Goal: Task Accomplishment & Management: Complete application form

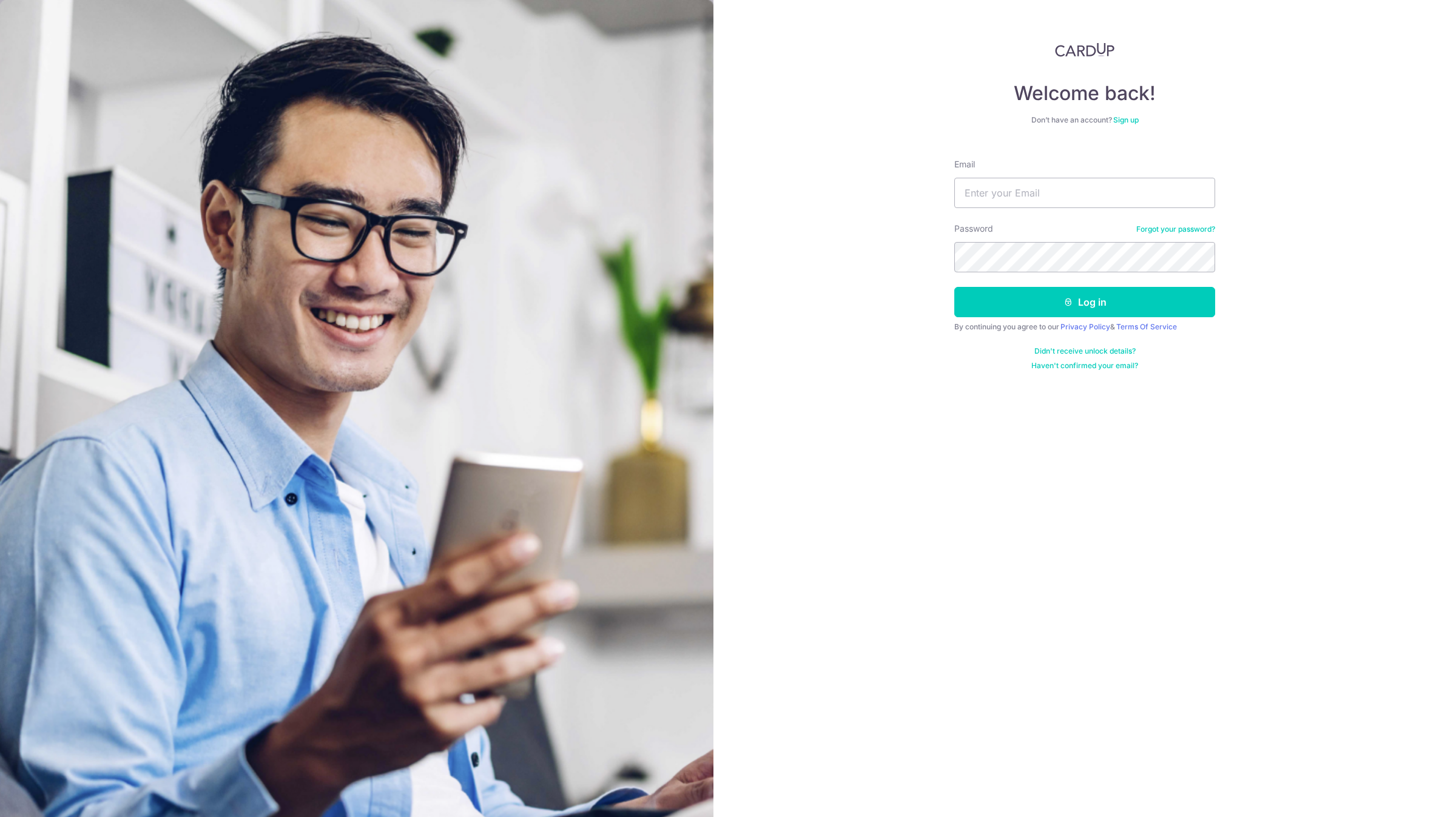
type input "[EMAIL_ADDRESS][DOMAIN_NAME]"
click at [1004, 296] on button "Log in" at bounding box center [1084, 302] width 261 height 30
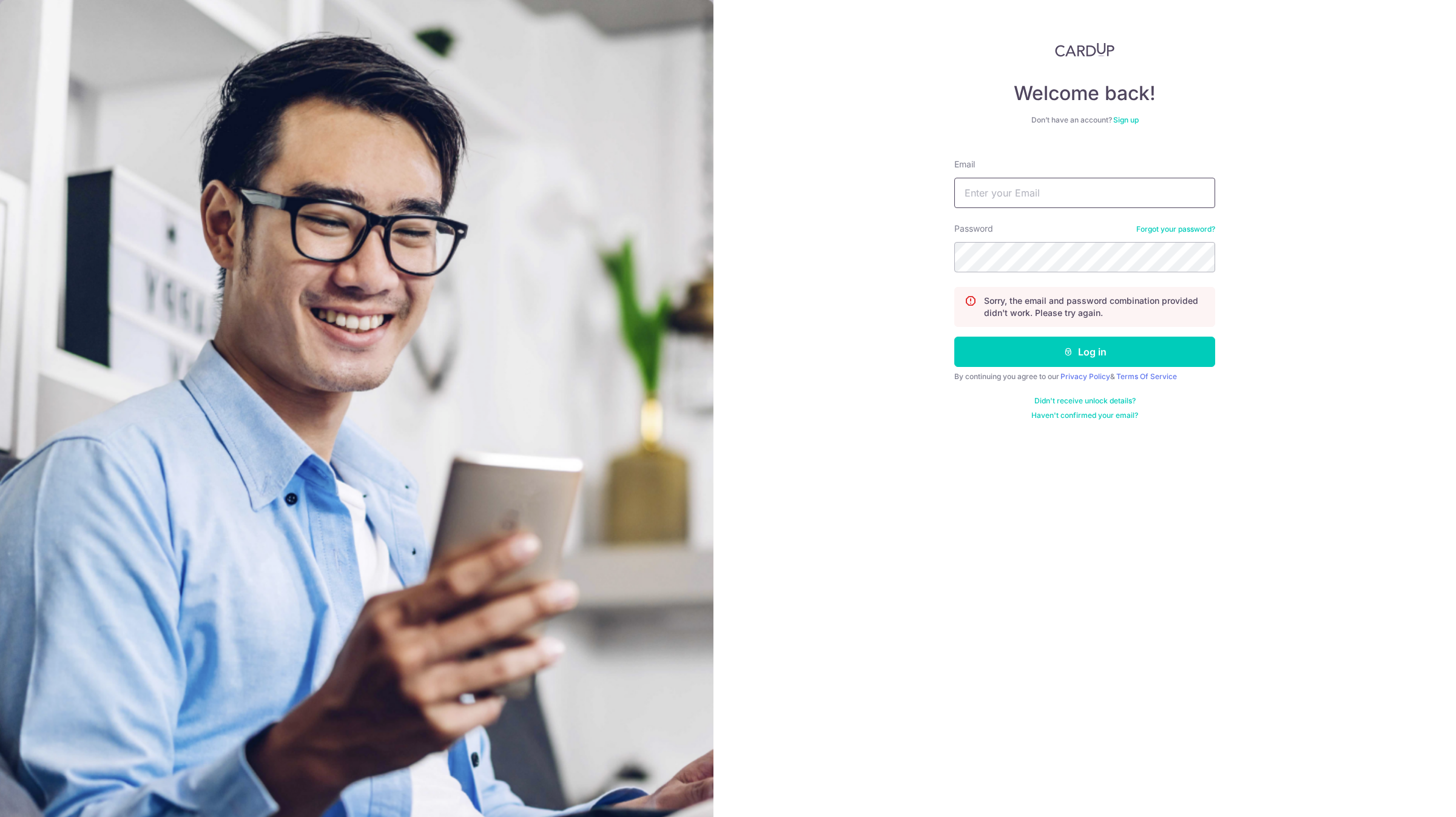
click at [1021, 198] on input "Email" at bounding box center [1084, 192] width 261 height 30
type input "[EMAIL_ADDRESS][DOMAIN_NAME]"
click at [954, 337] on button "Log in" at bounding box center [1084, 352] width 261 height 30
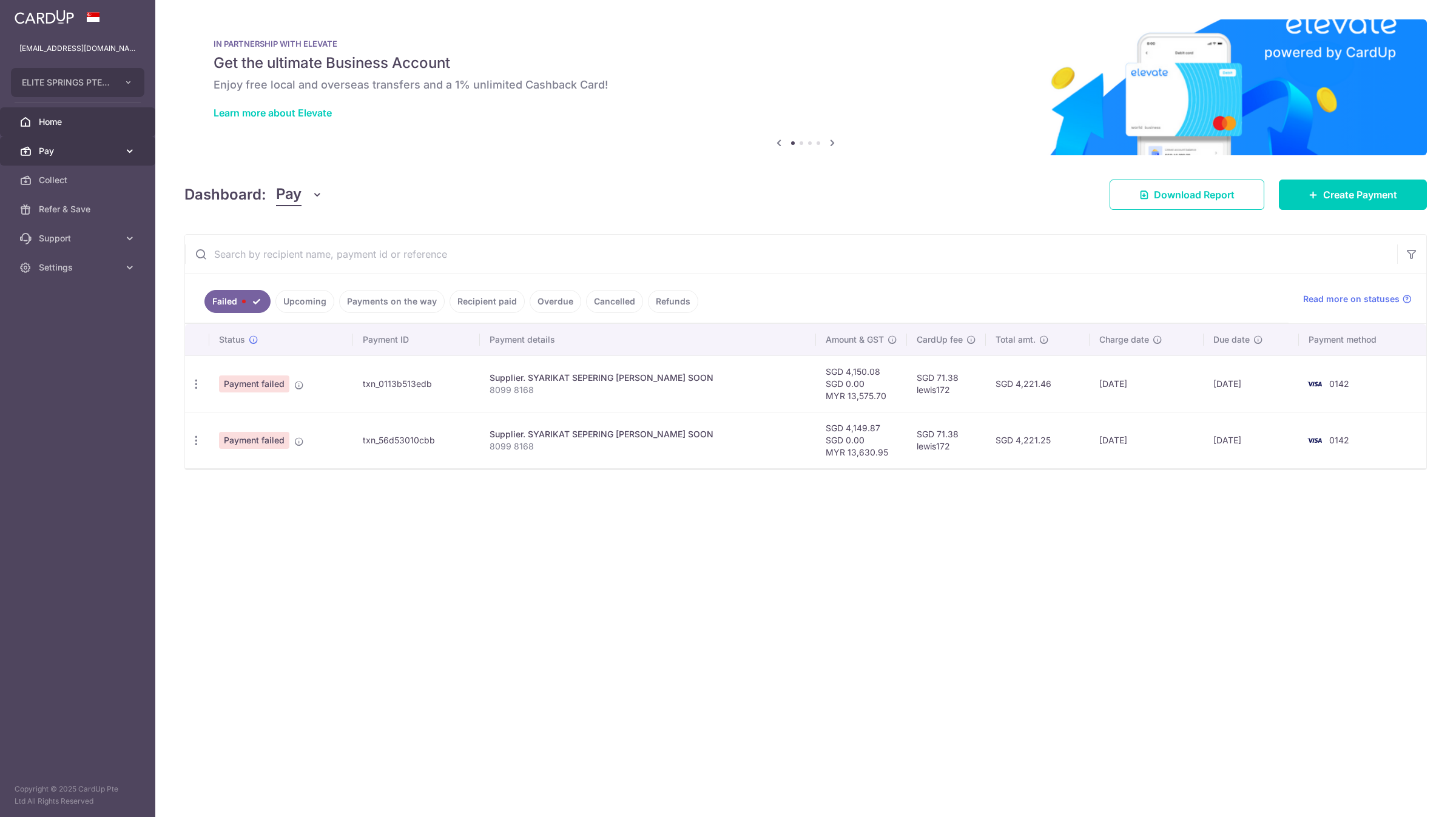
click at [75, 154] on span "Pay" at bounding box center [78, 150] width 80 height 12
click at [72, 184] on span "Payments" at bounding box center [78, 180] width 80 height 12
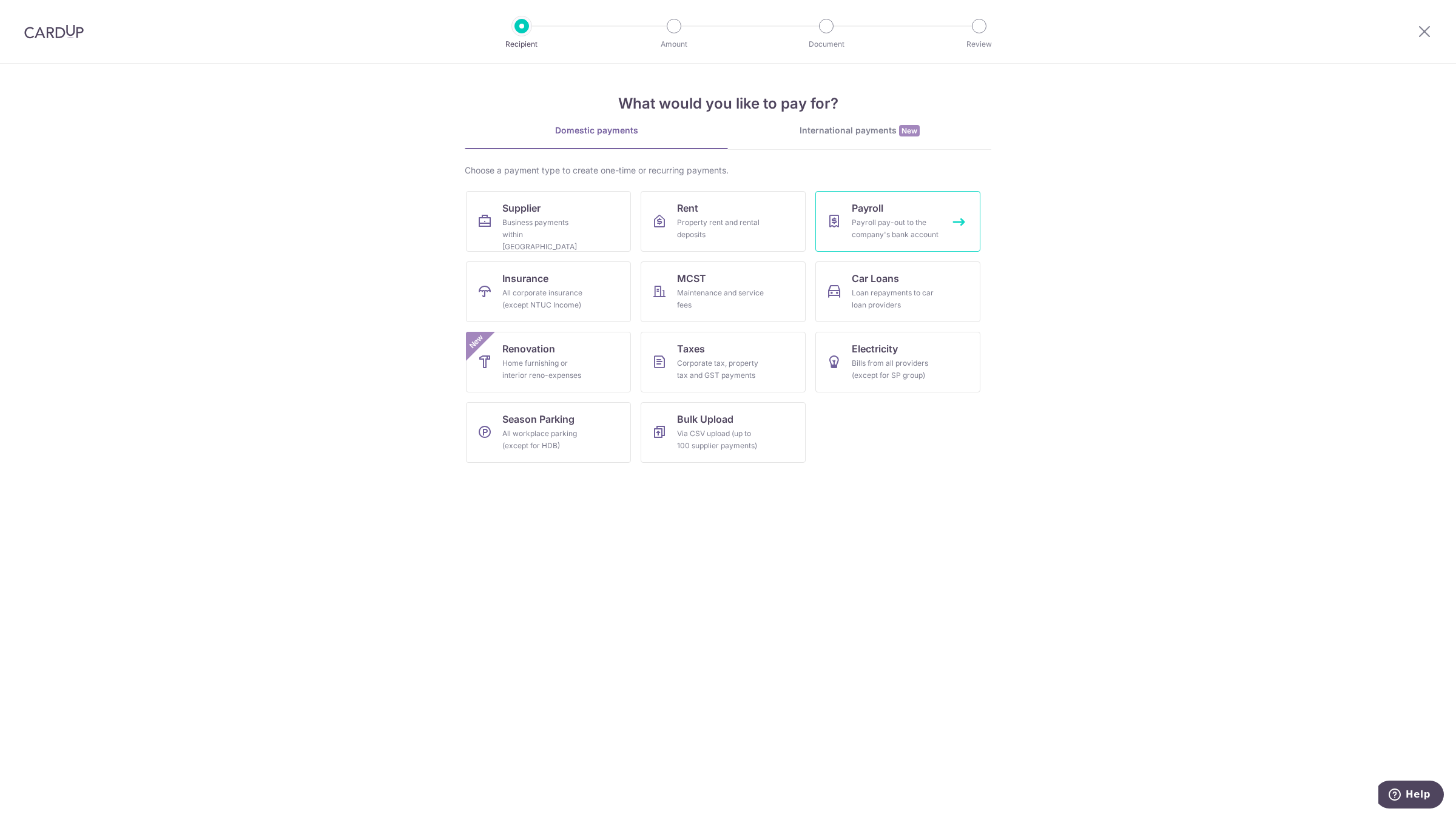
click at [859, 208] on span "Payroll" at bounding box center [868, 208] width 32 height 14
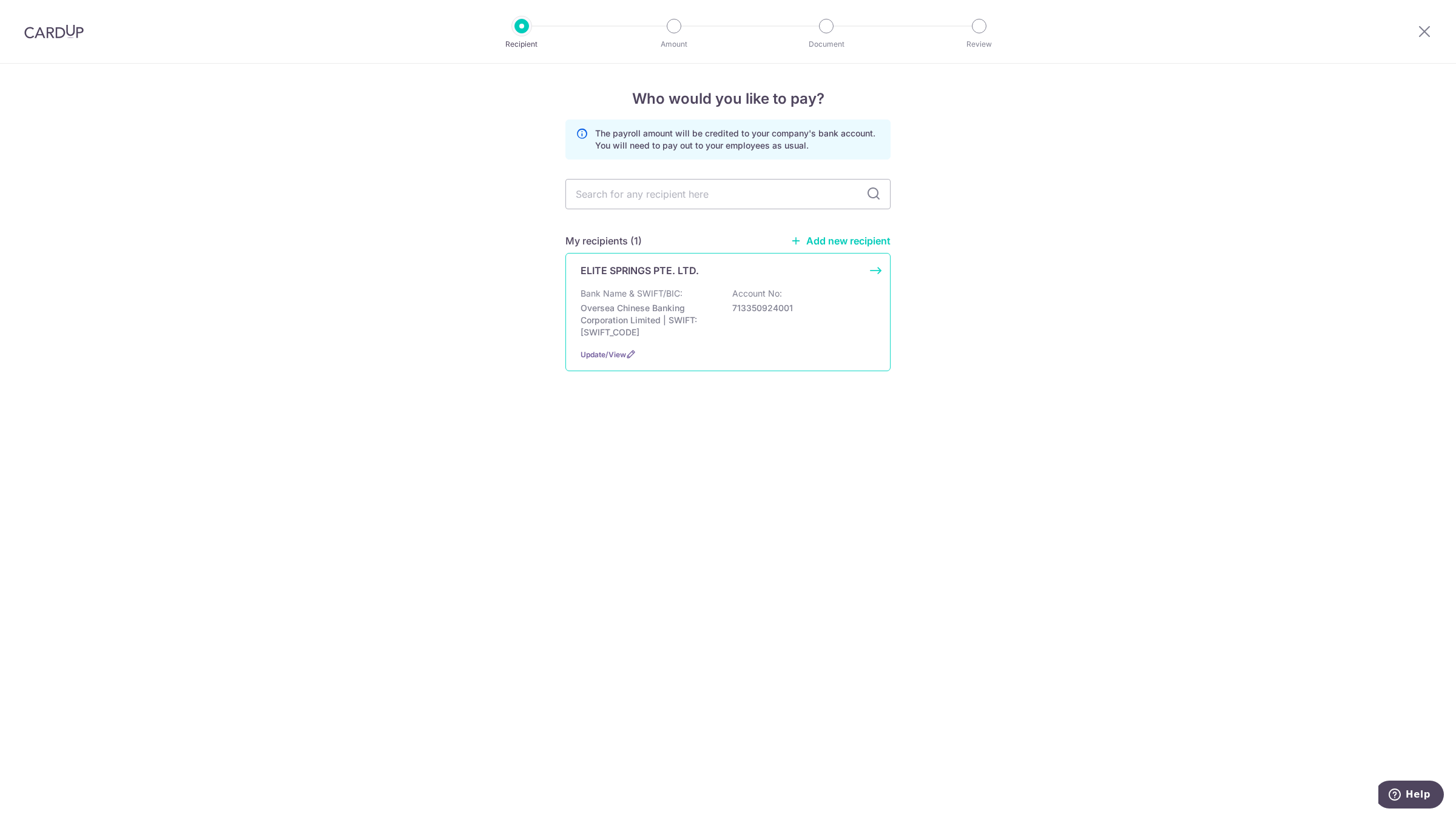
click at [746, 285] on div "ELITE SPRINGS PTE. LTD. Bank Name & SWIFT/BIC: Oversea Chinese Banking Corporat…" at bounding box center [728, 312] width 325 height 119
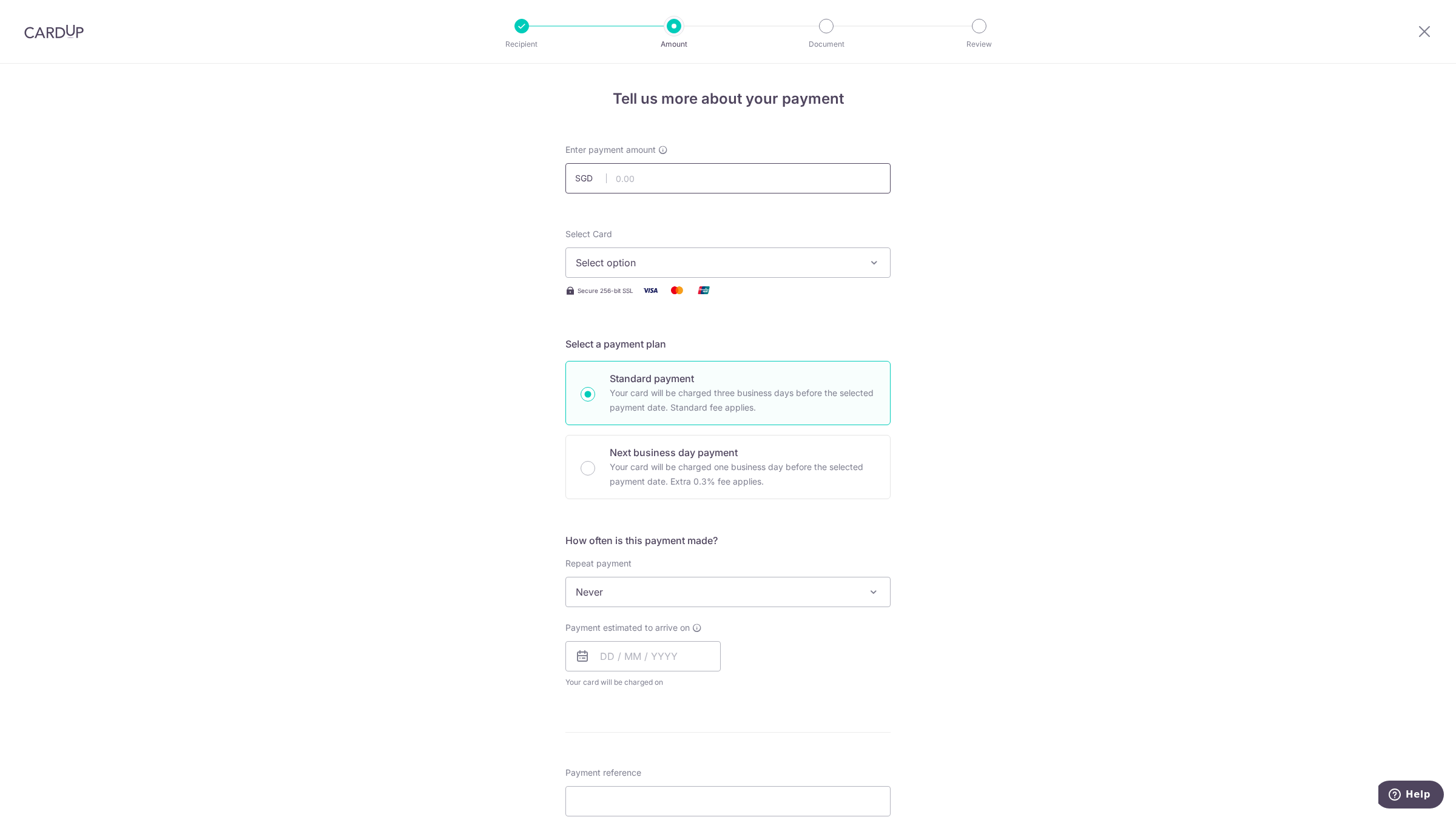
click at [716, 186] on input "text" at bounding box center [728, 178] width 325 height 30
paste input "75,900.84"
type input "75,900.84"
click at [618, 247] on button "Select option" at bounding box center [728, 262] width 325 height 30
click at [652, 361] on link "**** 0142" at bounding box center [727, 349] width 324 height 29
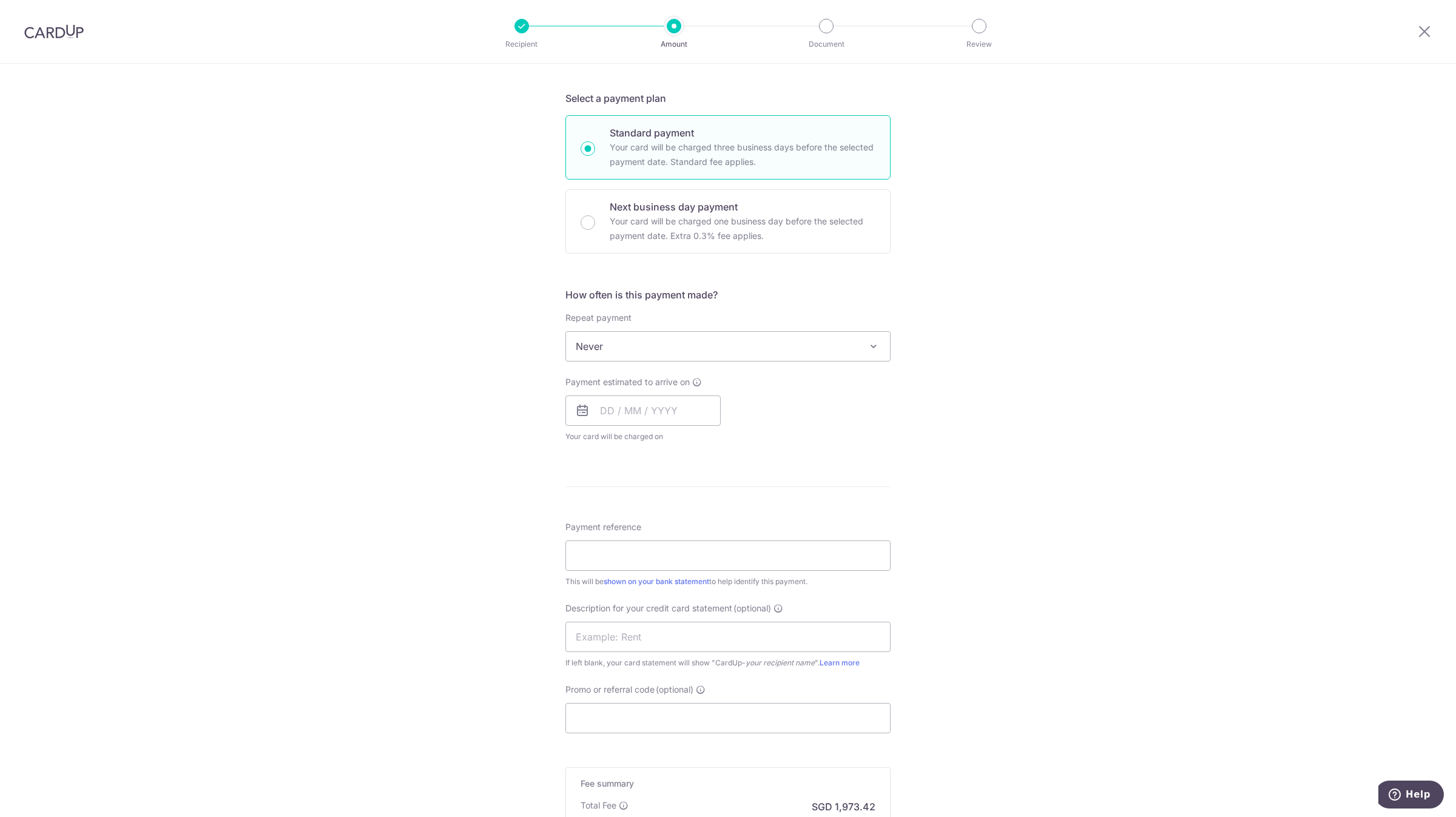
scroll to position [308, 0]
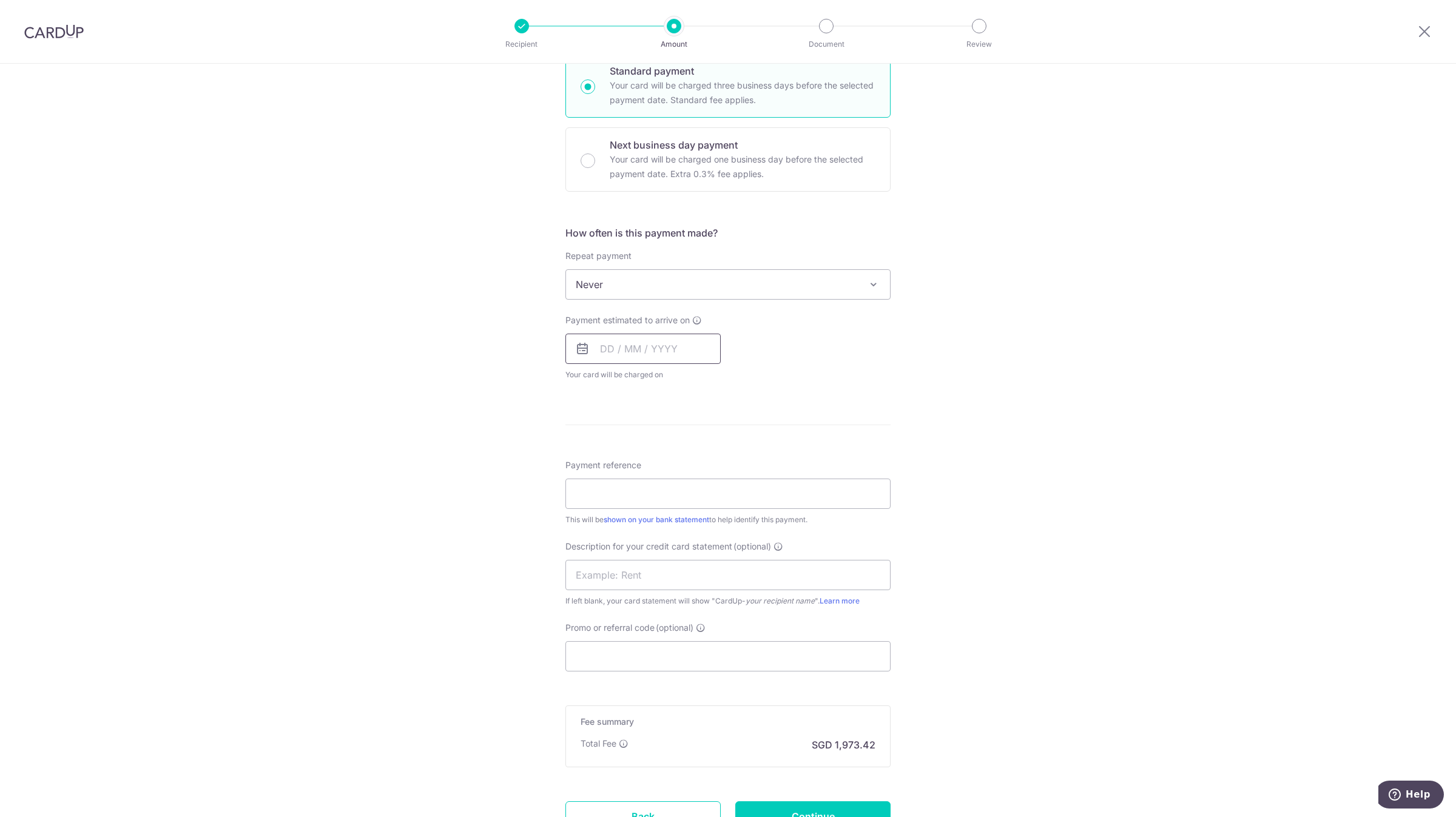
click at [644, 359] on input "text" at bounding box center [643, 349] width 156 height 30
click at [642, 481] on link "16" at bounding box center [638, 483] width 19 height 19
type input "[DATE]"
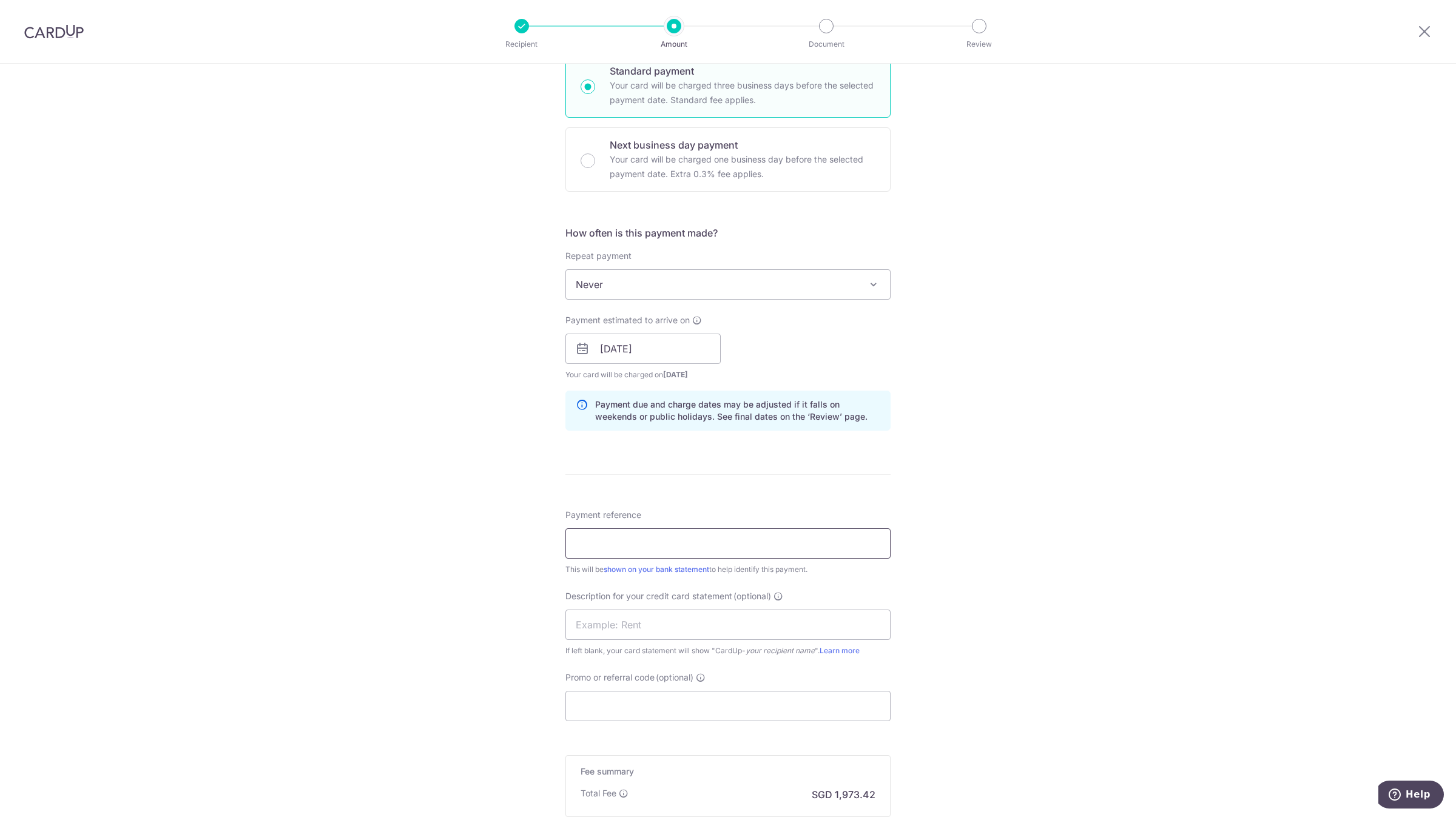
click at [625, 544] on input "Payment reference" at bounding box center [728, 544] width 325 height 30
type input "p"
type input "PAYROLL JUL 25"
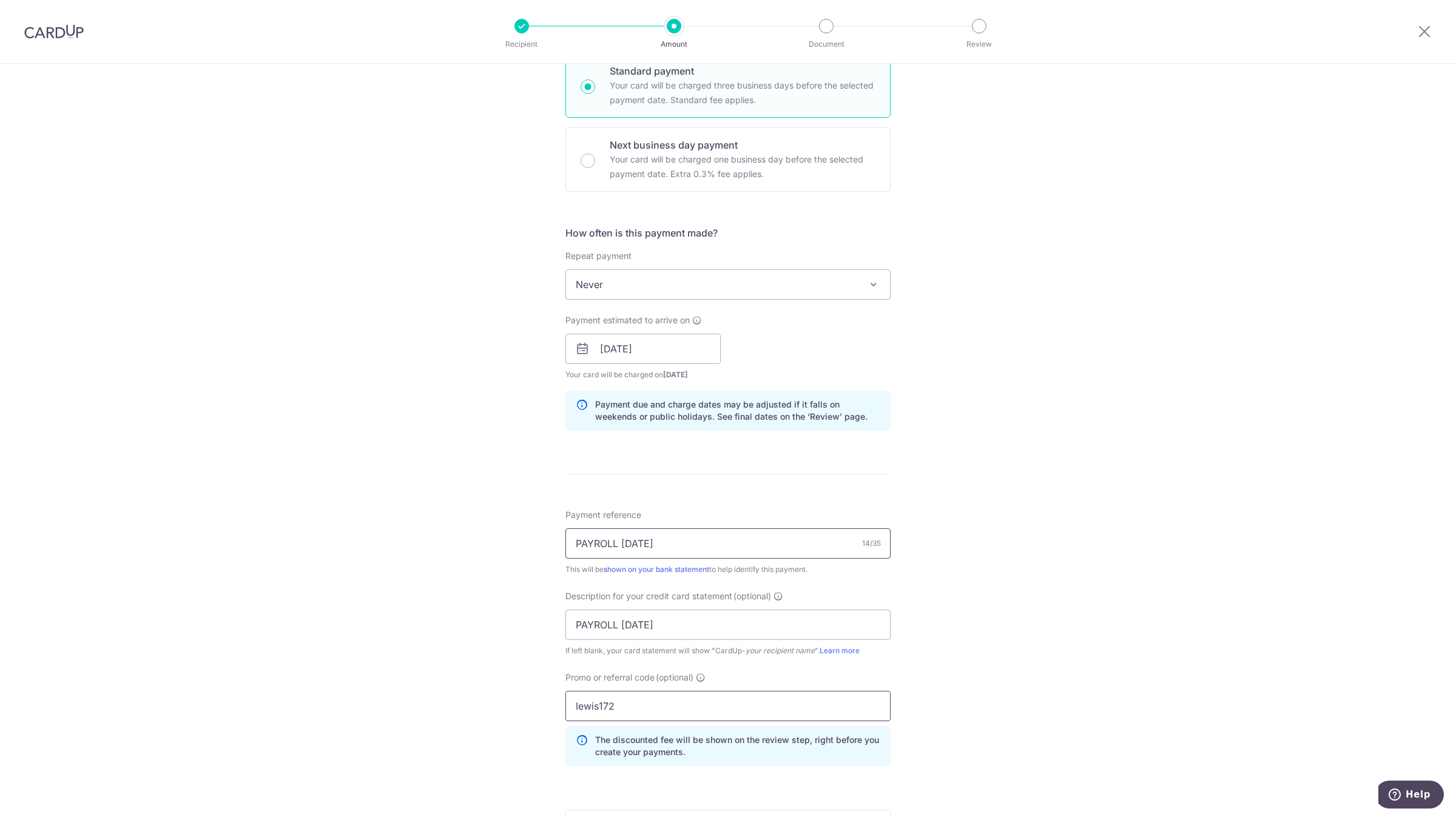
scroll to position [518, 0]
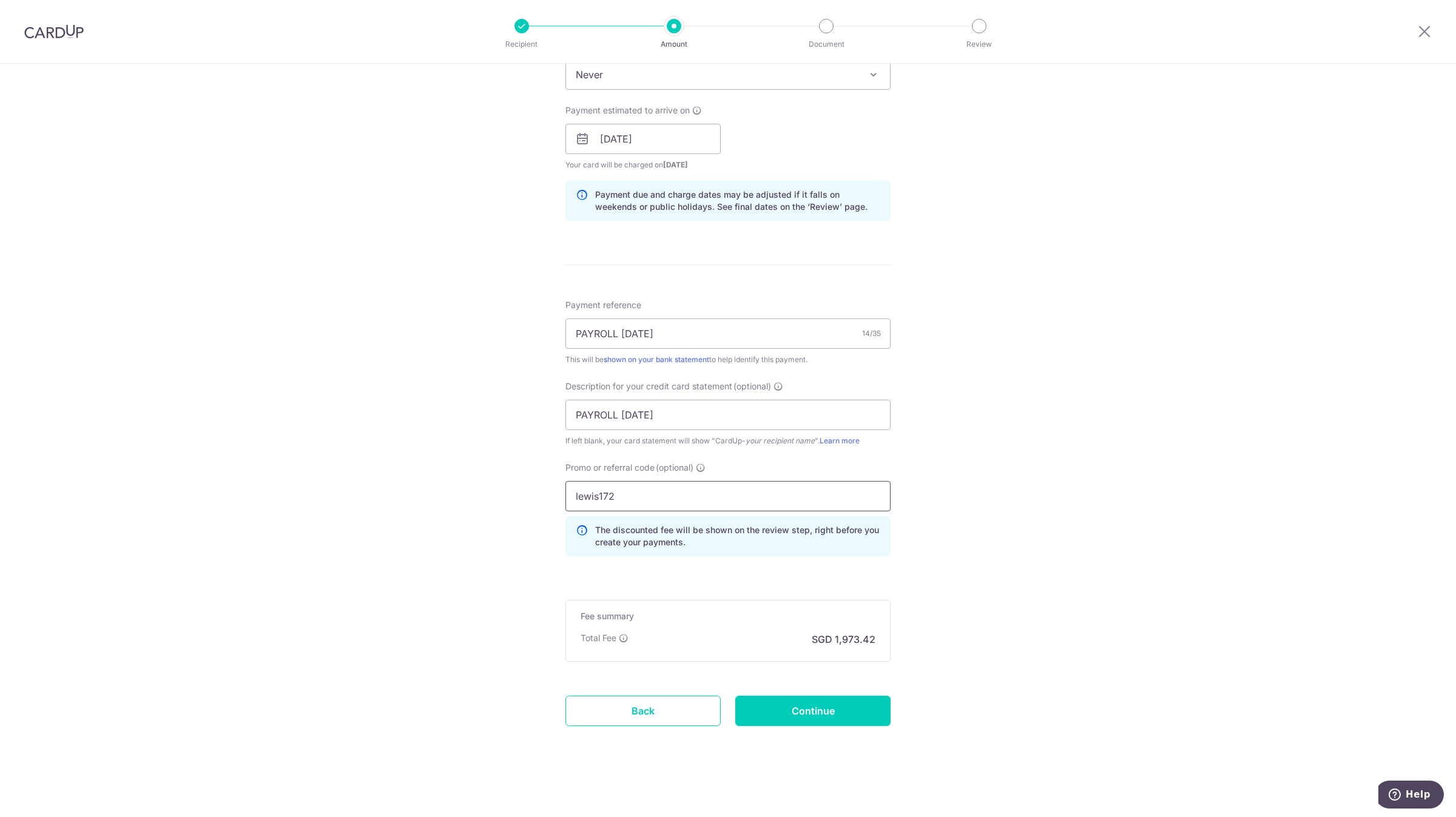
type input "lewis172"
click at [418, 551] on div "Tell us more about your payment Enter payment amount SGD 75,900.84 75900.84 Sel…" at bounding box center [728, 182] width 1456 height 1271
click at [723, 410] on input "PAYROLL JUL 25" at bounding box center [728, 415] width 325 height 30
click at [354, 611] on div "Tell us more about your payment Enter payment amount SGD 75,900.84 75900.84 Sel…" at bounding box center [728, 182] width 1456 height 1271
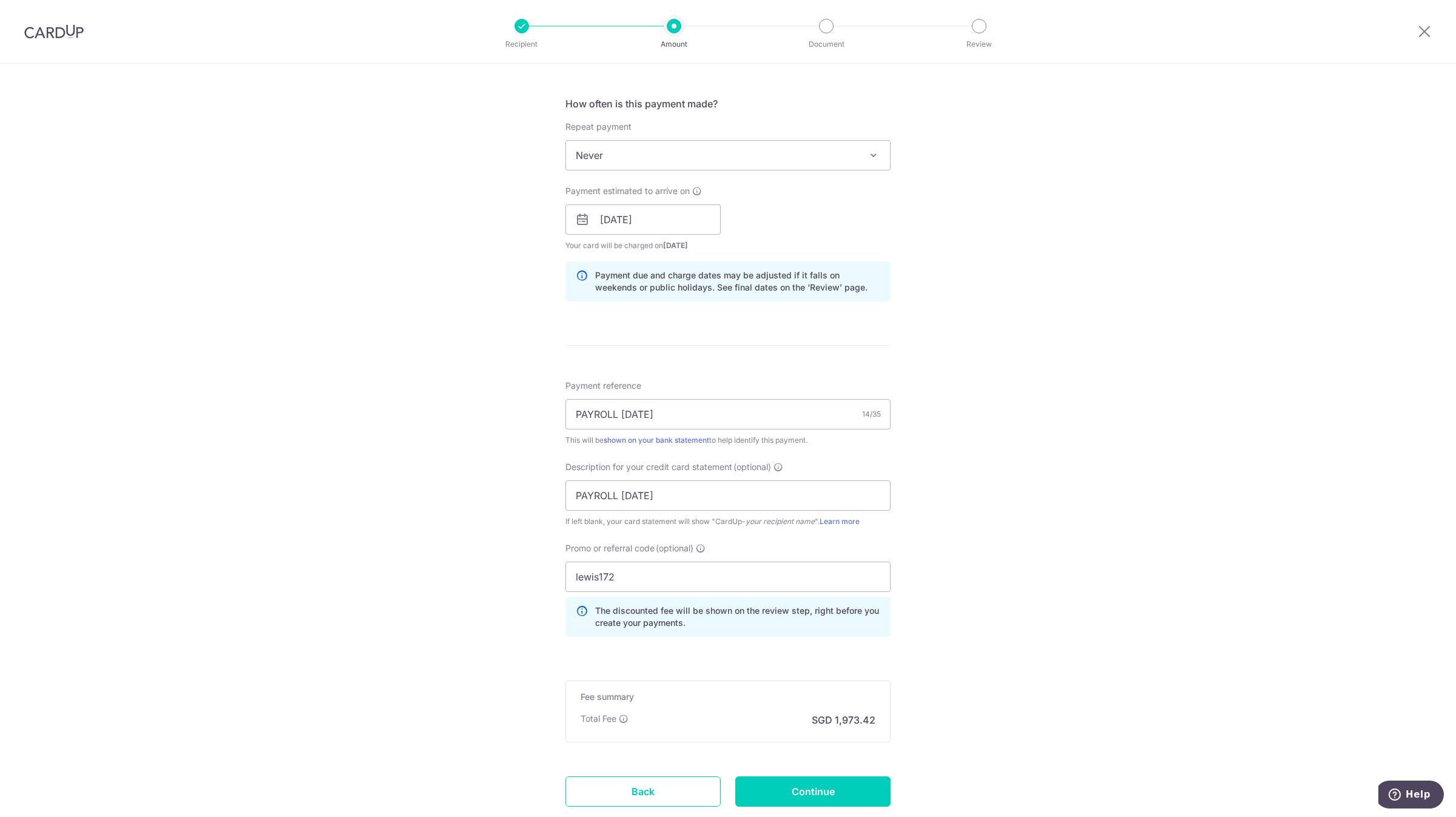
scroll to position [439, 0]
click at [809, 797] on input "Continue" at bounding box center [813, 790] width 156 height 30
type input "Create Schedule"
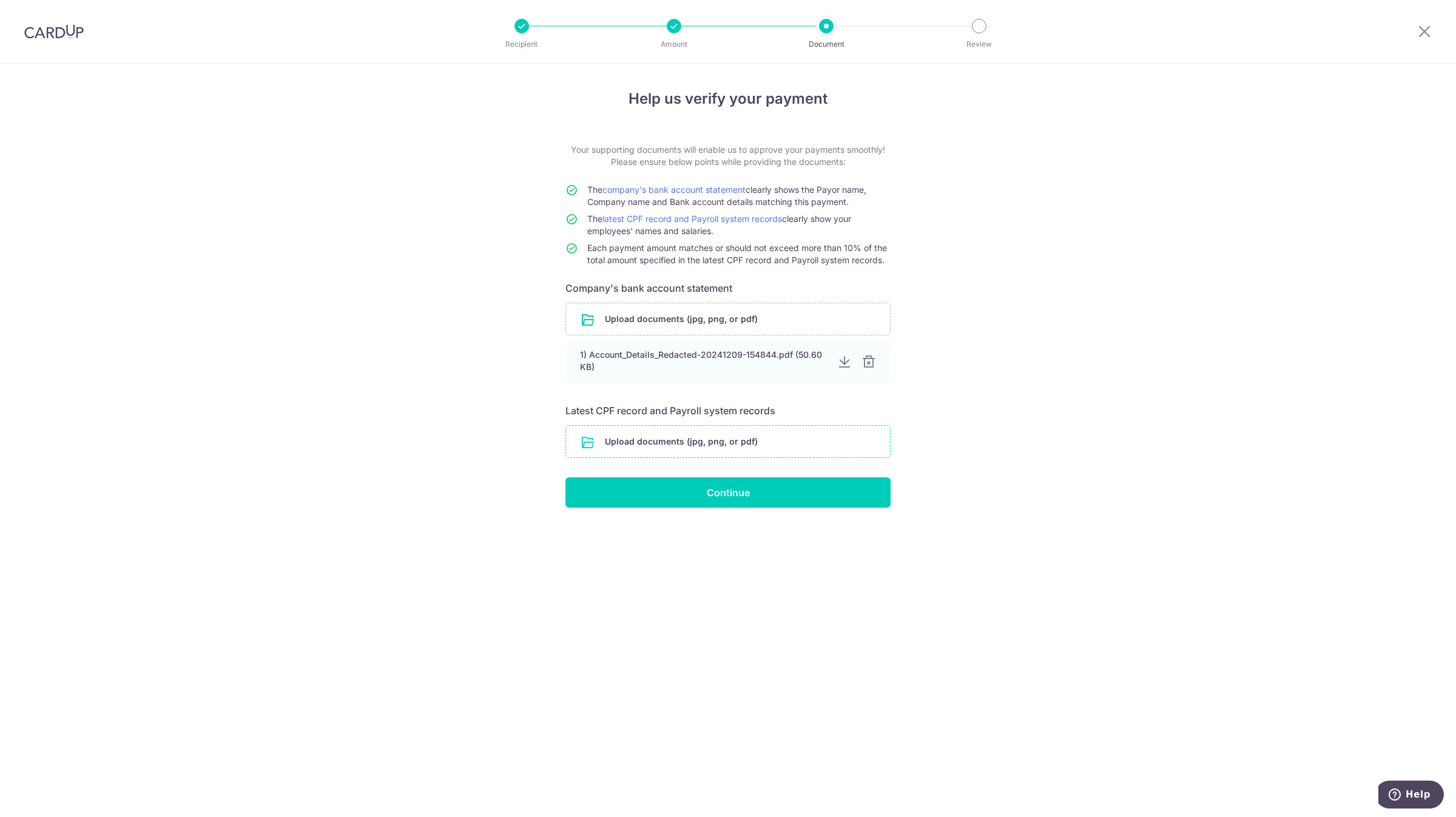
click at [698, 441] on input "file" at bounding box center [727, 442] width 324 height 32
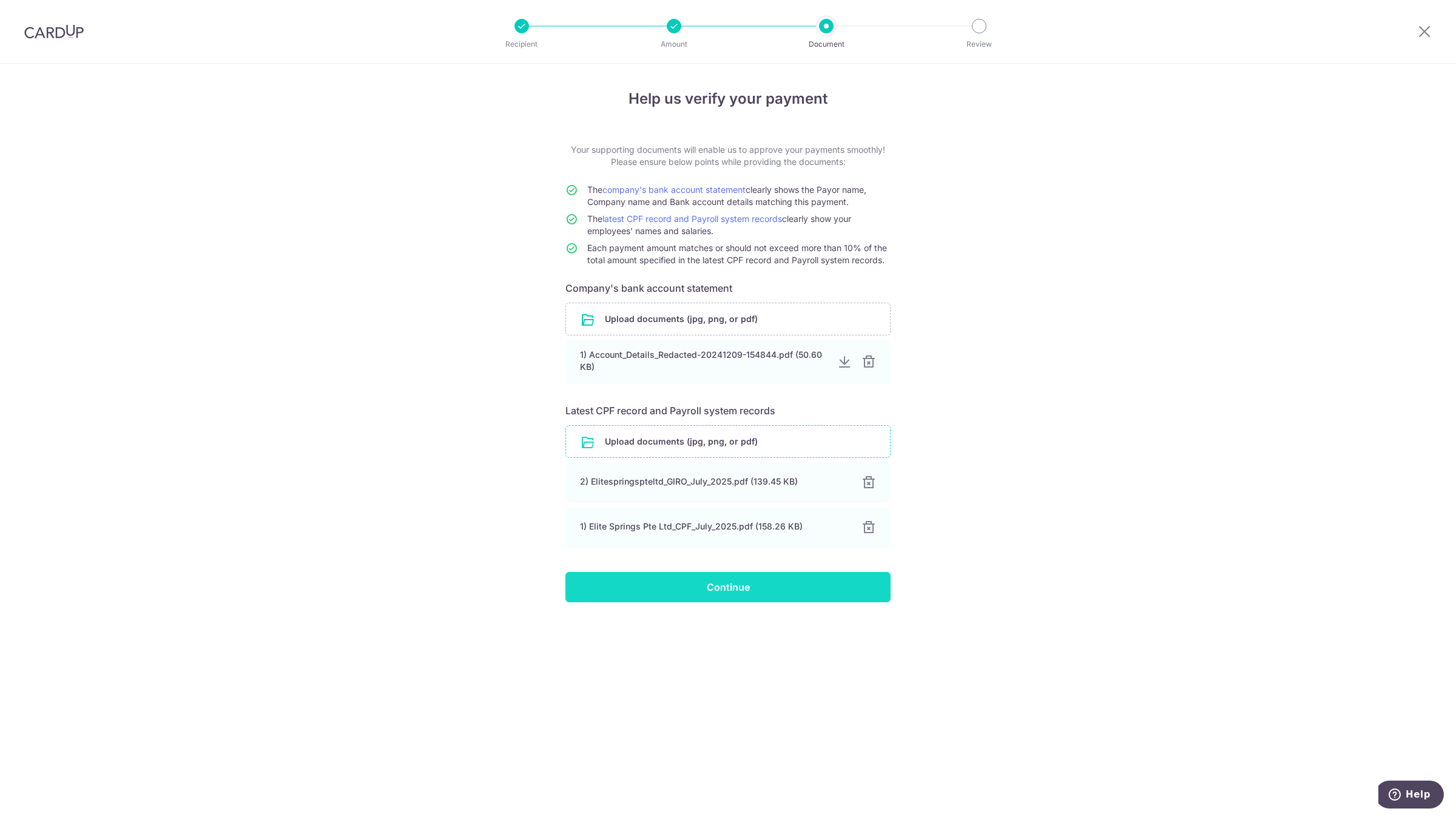
click at [727, 588] on input "Continue" at bounding box center [728, 588] width 325 height 30
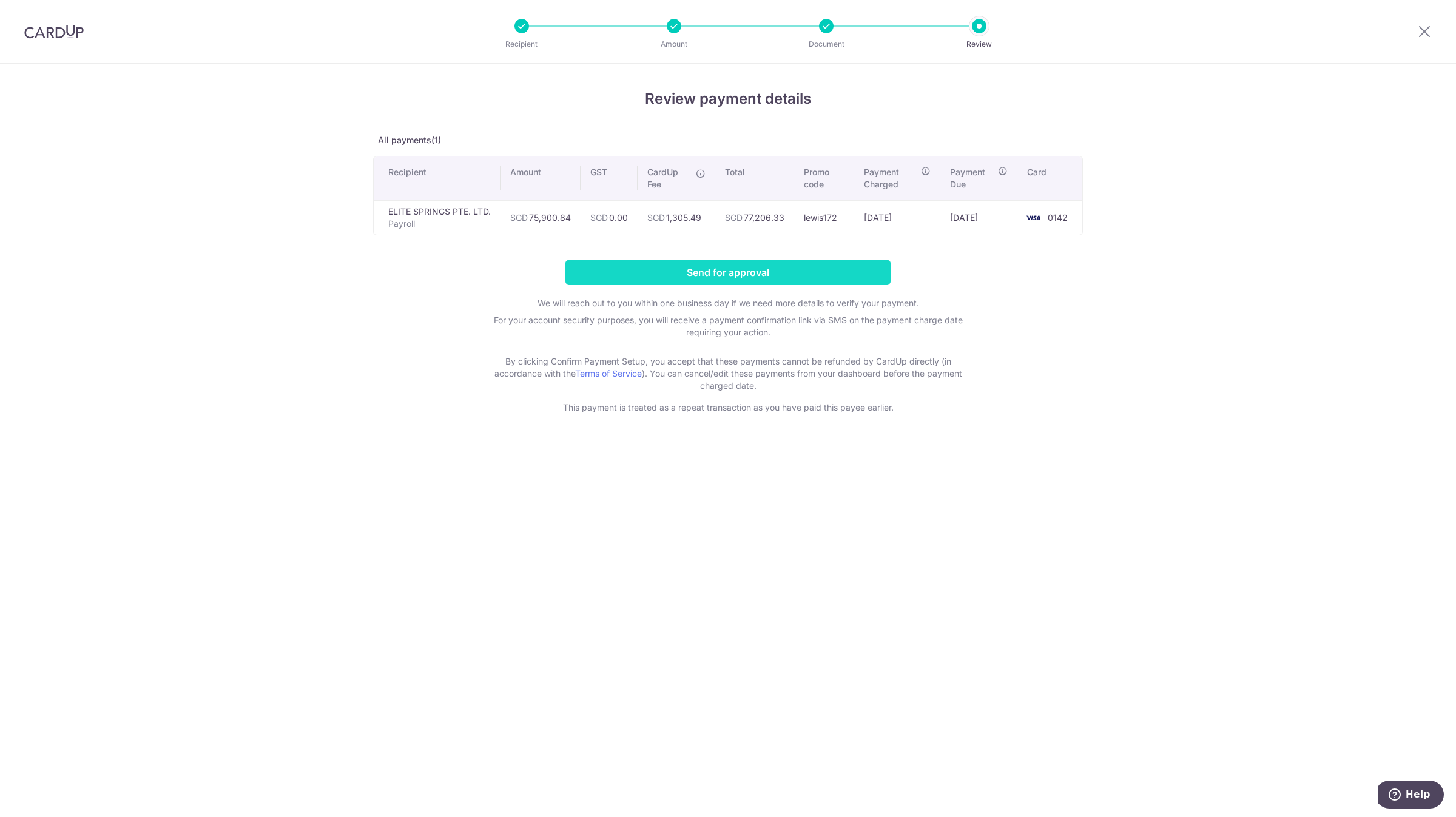
click at [856, 281] on input "Send for approval" at bounding box center [728, 272] width 325 height 25
